Goal: Find specific page/section: Find specific page/section

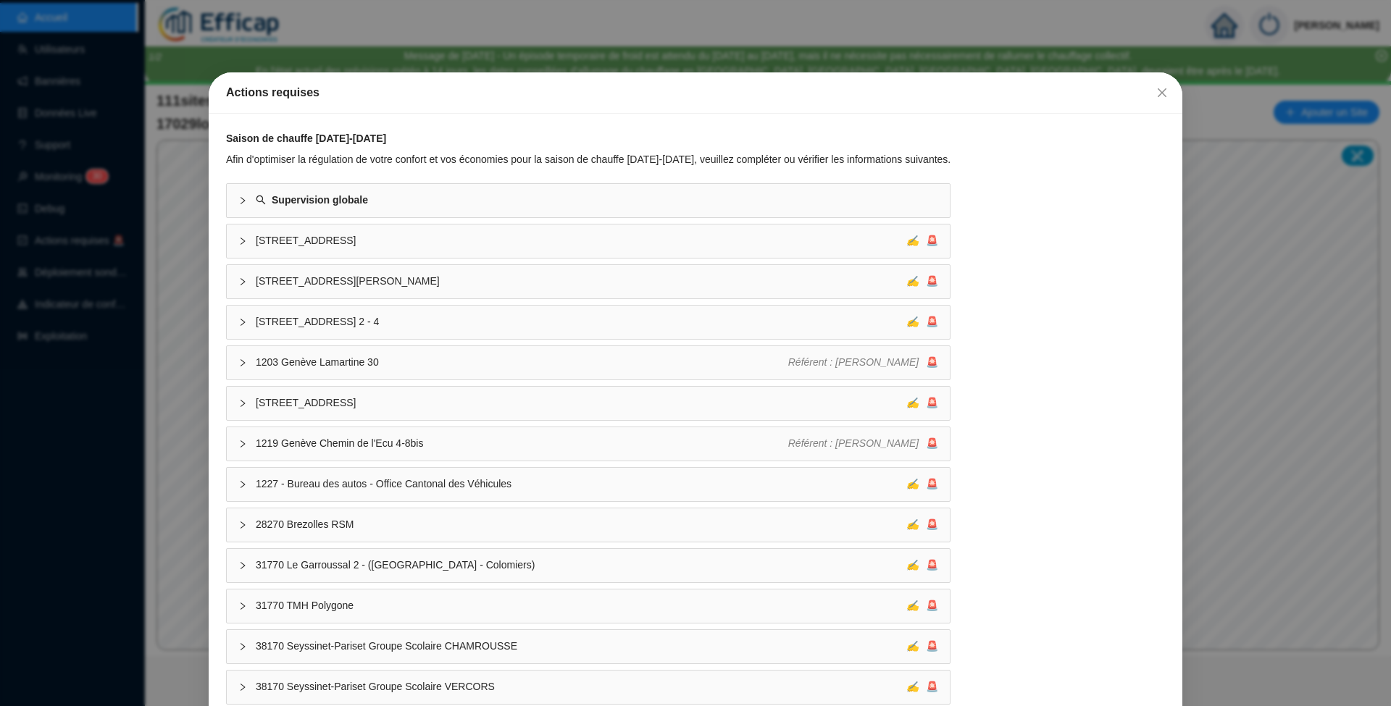
drag, startPoint x: 1156, startPoint y: 90, endPoint x: 1082, endPoint y: 104, distance: 75.3
click at [1156, 91] on span "Fermer" at bounding box center [1162, 93] width 23 height 12
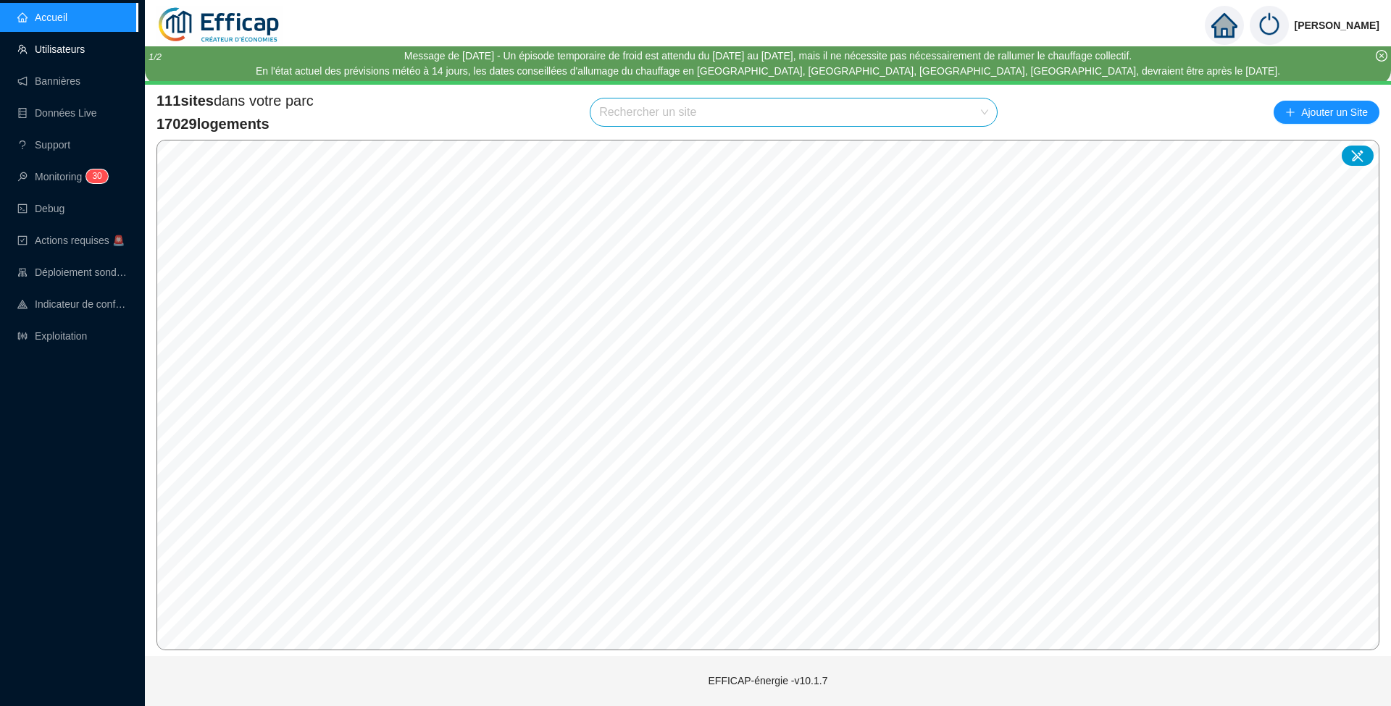
click at [61, 48] on link "Utilisateurs" at bounding box center [50, 49] width 67 height 12
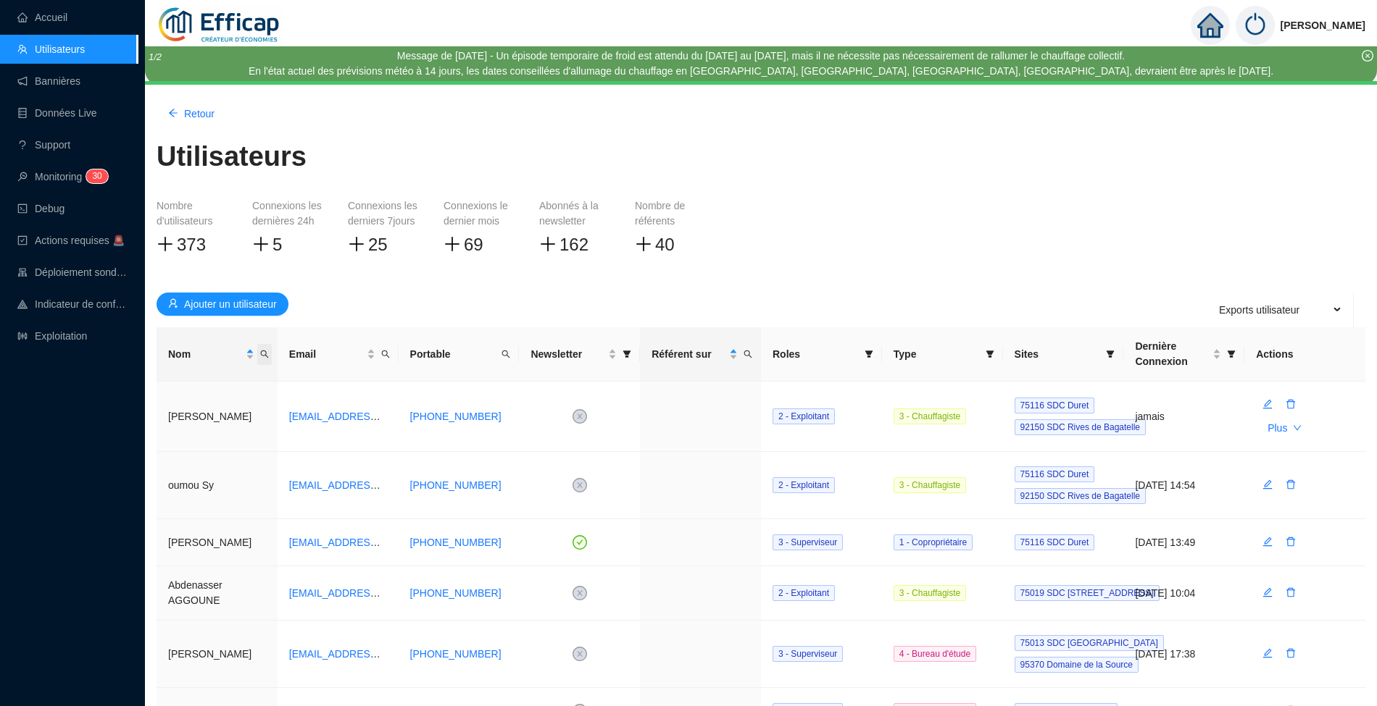
click at [265, 355] on icon "search" at bounding box center [264, 355] width 8 height 8
type input "furic"
